Goal: Obtain resource: Obtain resource

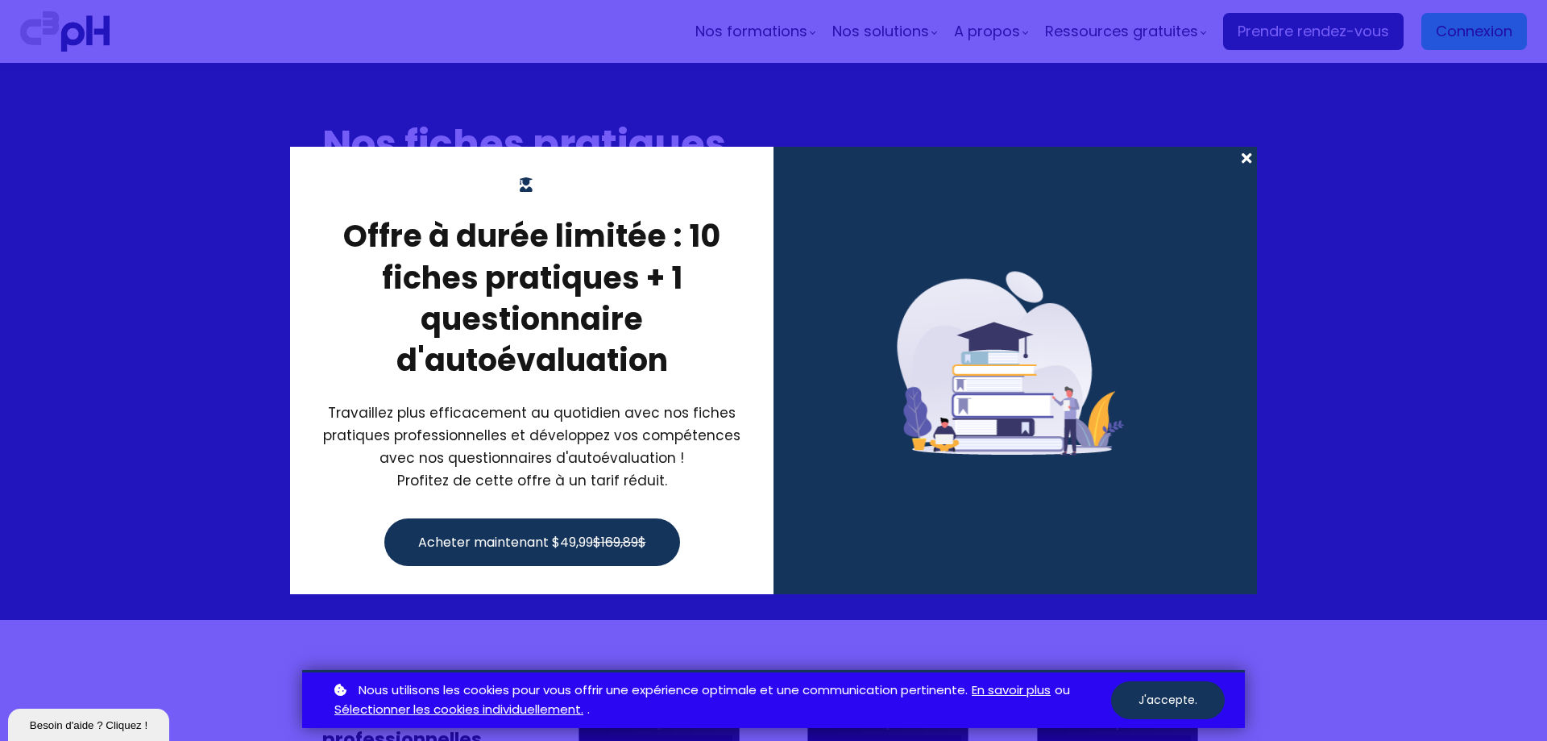
scroll to position [1531, 0]
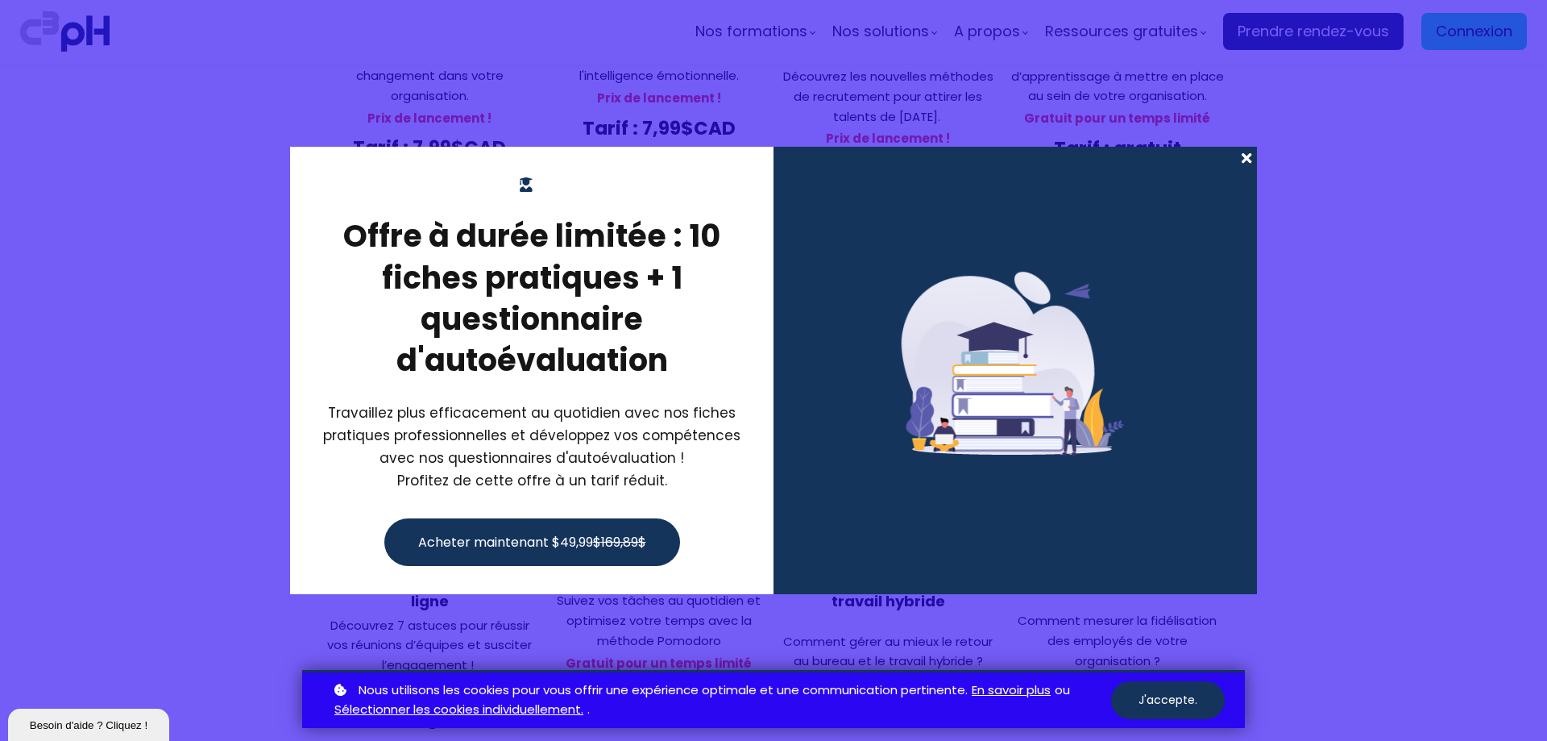
click at [1249, 156] on span at bounding box center [1246, 158] width 21 height 23
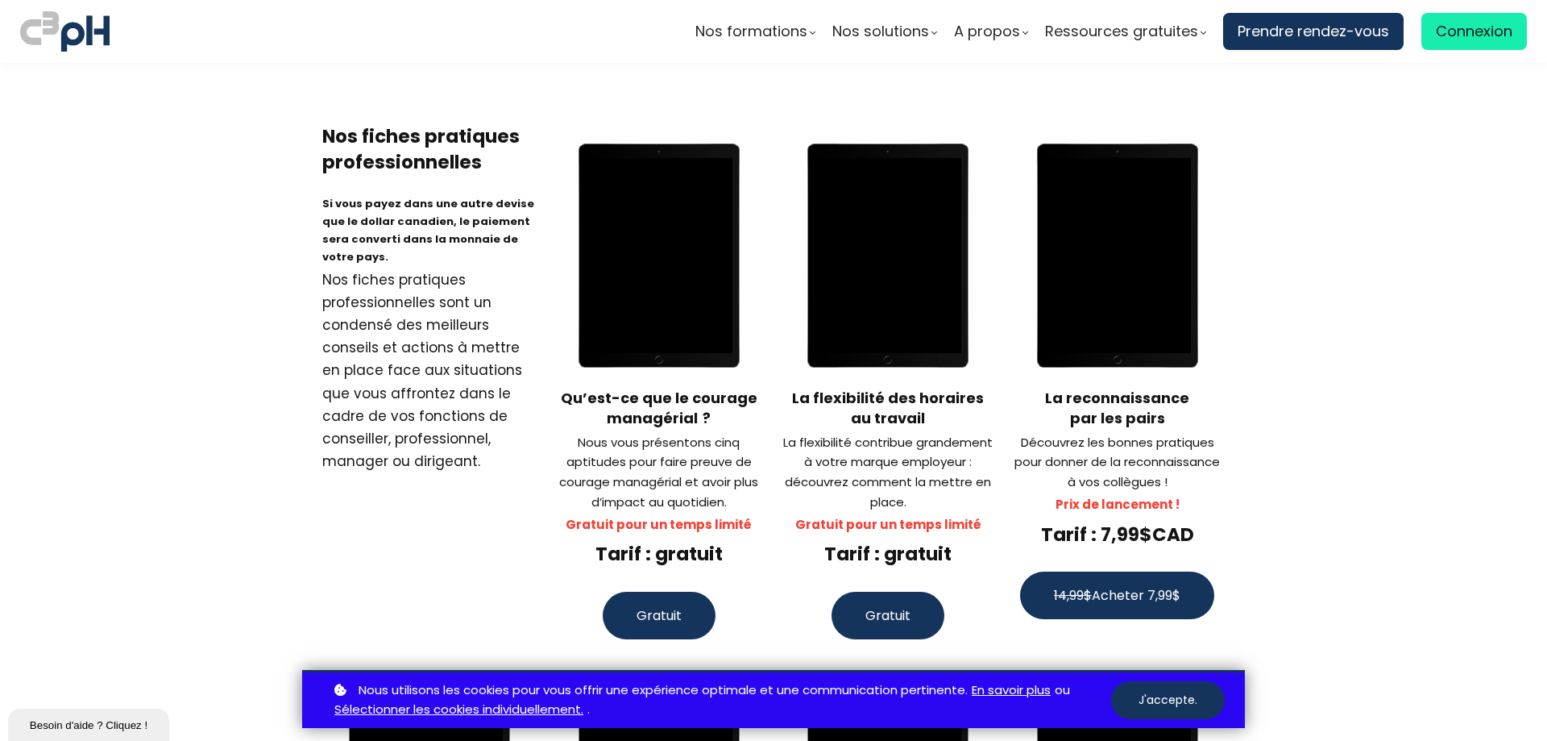
scroll to position [546, 0]
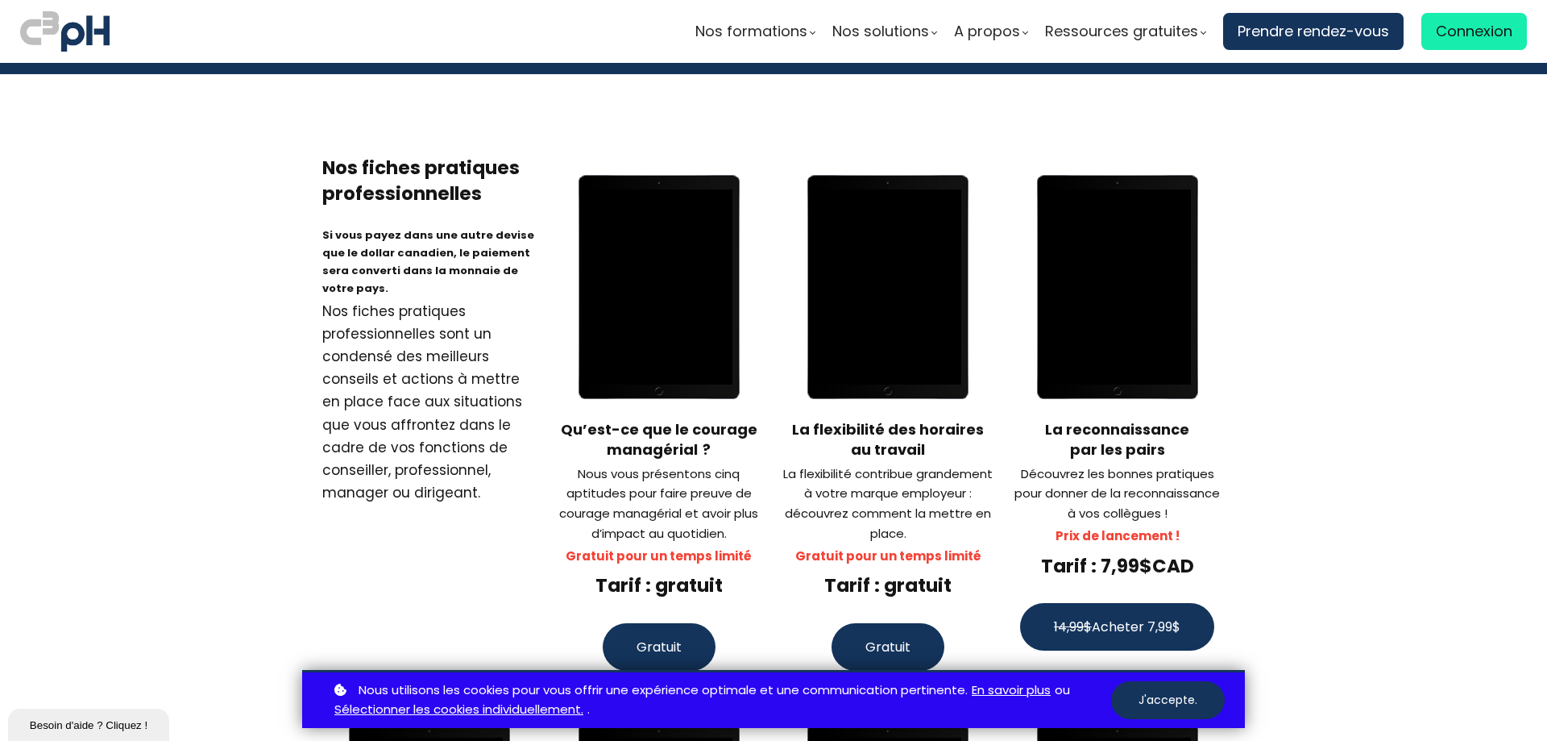
click at [919, 623] on button "Gratuit" at bounding box center [888, 647] width 113 height 48
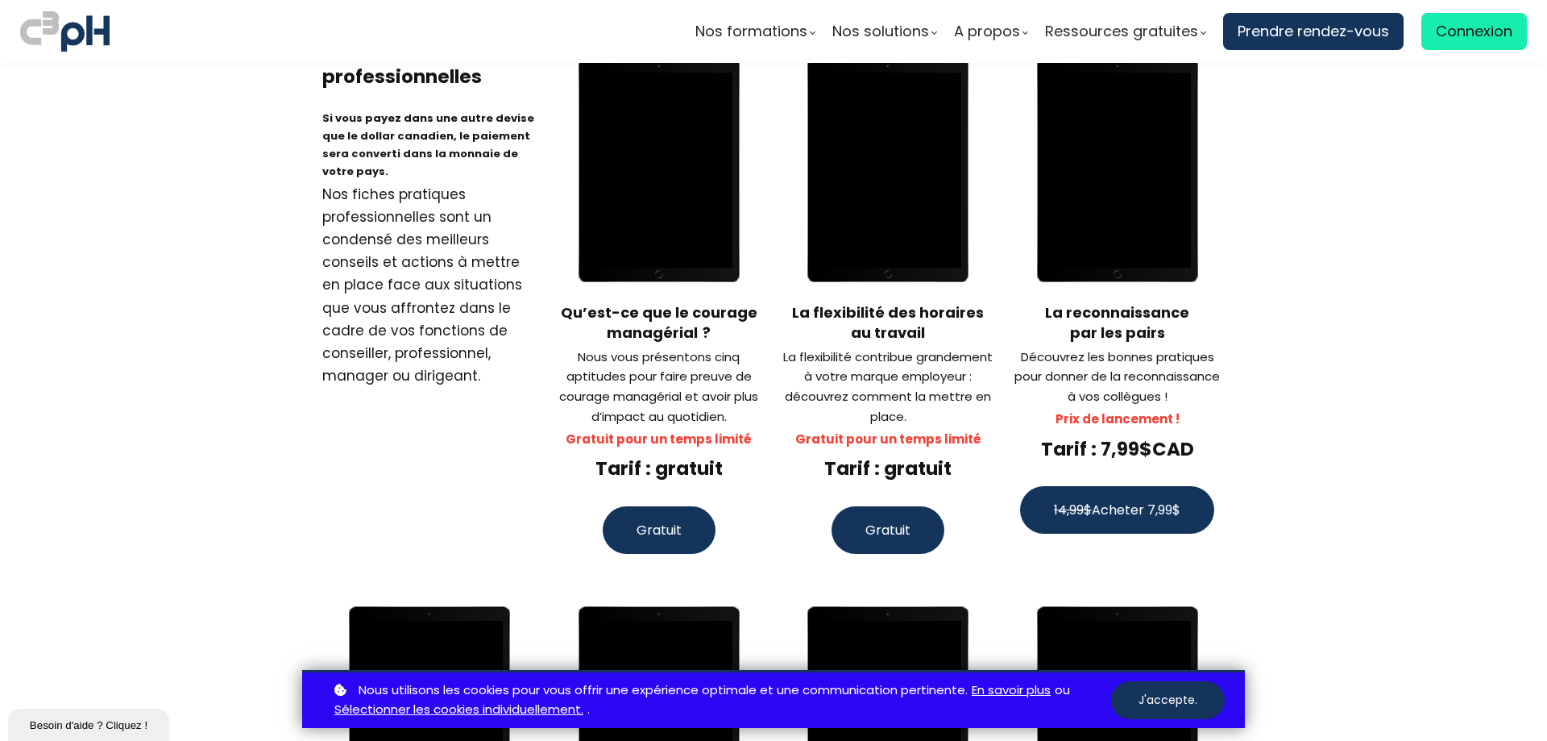
scroll to position [645, 0]
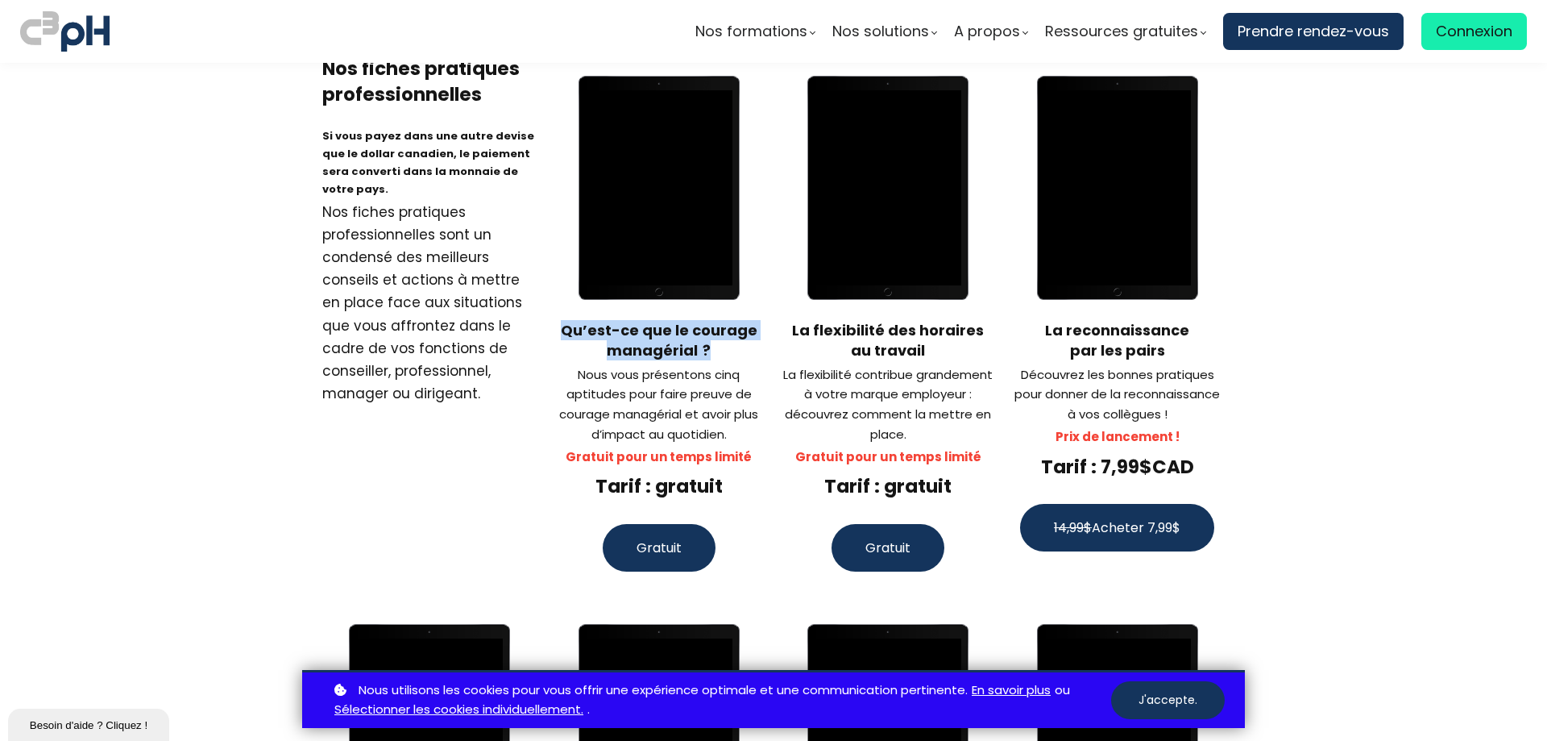
drag, startPoint x: 561, startPoint y: 302, endPoint x: 715, endPoint y: 323, distance: 155.4
click at [715, 323] on div "Qu’est-ce que le courage managérial  ?" at bounding box center [658, 340] width 215 height 40
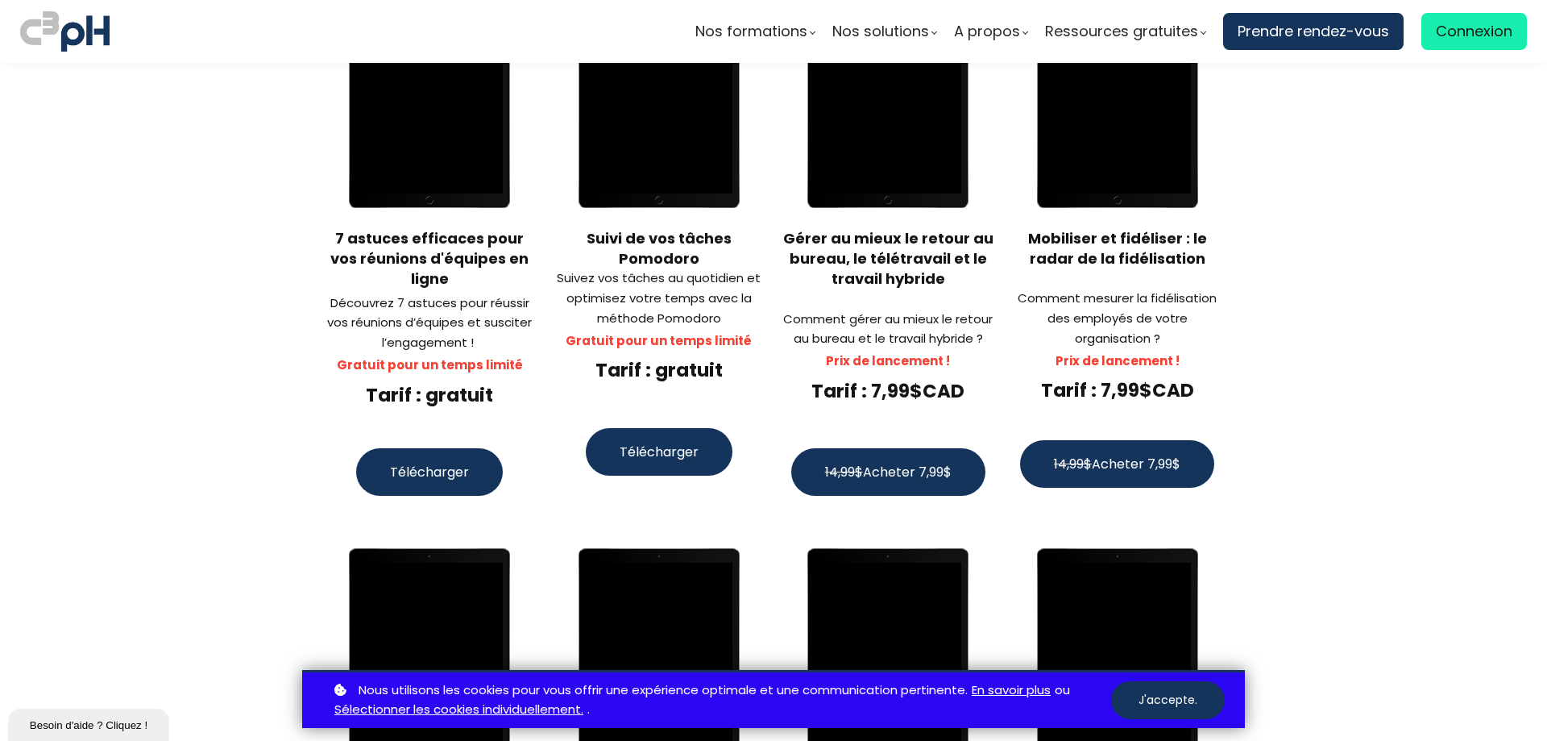
scroll to position [1693, 0]
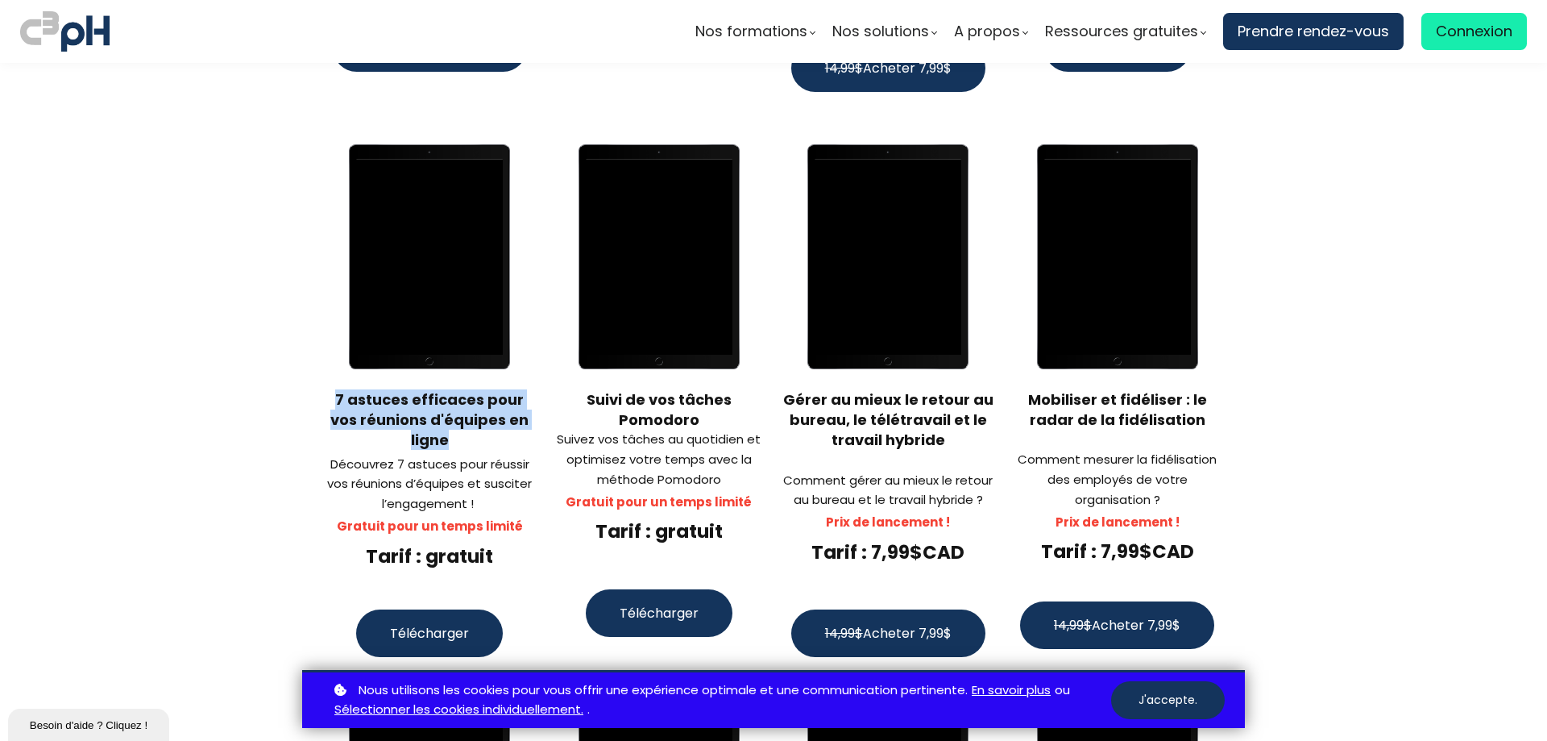
drag, startPoint x: 317, startPoint y: 342, endPoint x: 534, endPoint y: 376, distance: 219.6
click at [534, 376] on div "Nos fiches pratiques professionnelles Si vous payez dans une autre devise que l…" at bounding box center [773, 544] width 943 height 3072
copy div "7 astuces efficaces pour vos réunions d'équipes en ligne"
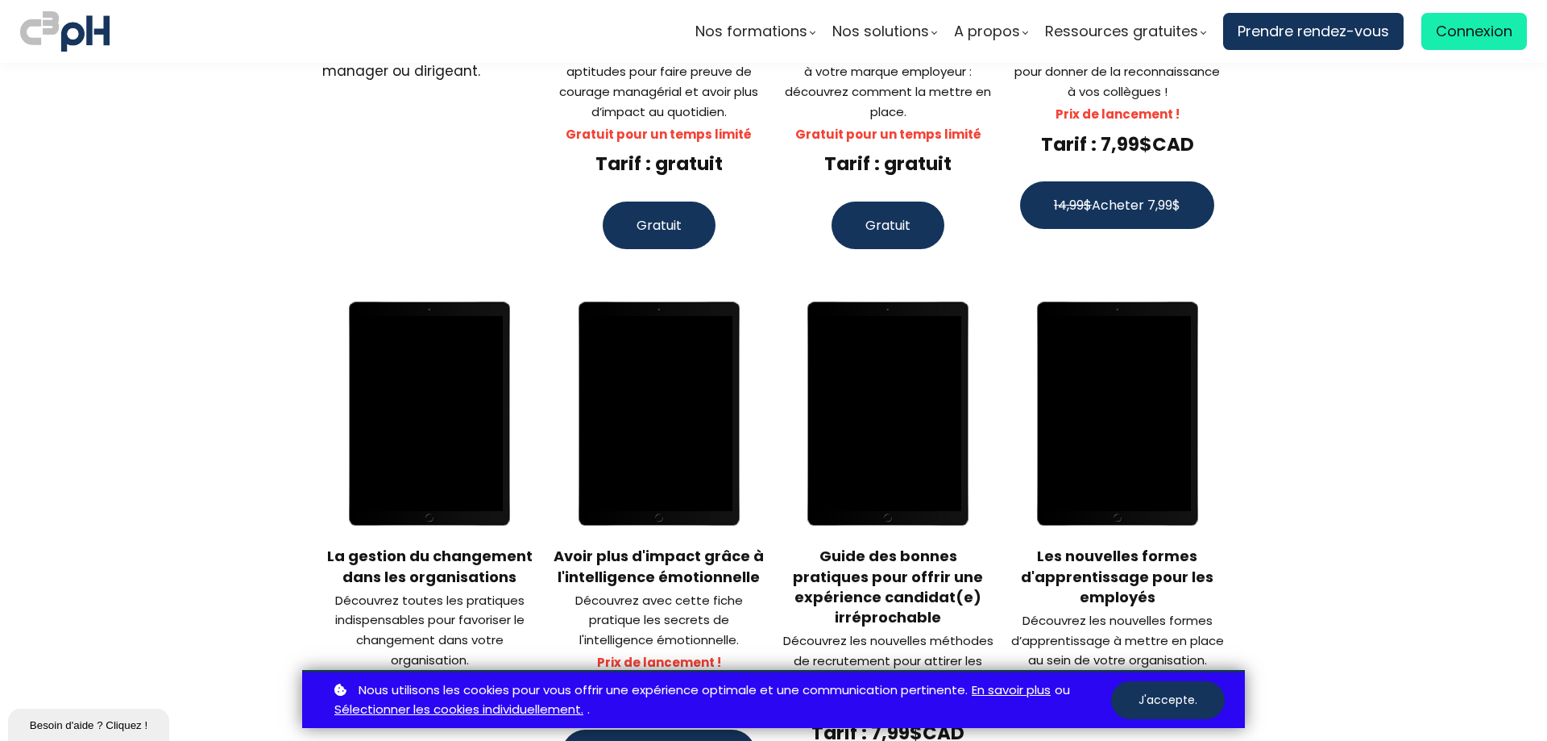
scroll to position [564, 0]
